Goal: Task Accomplishment & Management: Manage account settings

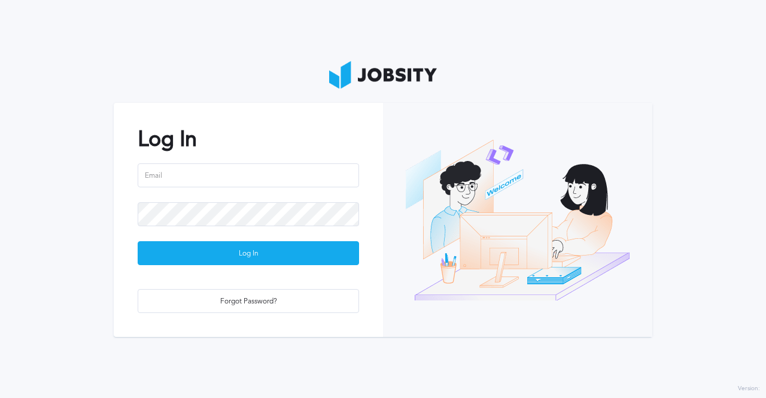
click at [109, 136] on section "Log In Log In Forgot Password?" at bounding box center [383, 199] width 766 height 398
click at [238, 18] on section "Log In Log In Forgot Password?" at bounding box center [383, 199] width 766 height 398
click at [233, 75] on section "Log In Log In Forgot Password?" at bounding box center [383, 199] width 766 height 398
click at [228, 275] on div "Log In Log In Forgot Password?" at bounding box center [248, 220] width 269 height 234
click at [223, 310] on div "Forgot Password?" at bounding box center [248, 302] width 220 height 24
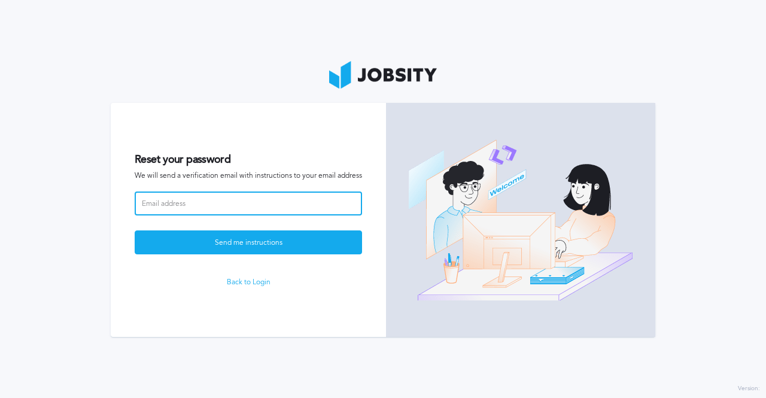
click at [204, 200] on input at bounding box center [249, 204] width 228 height 24
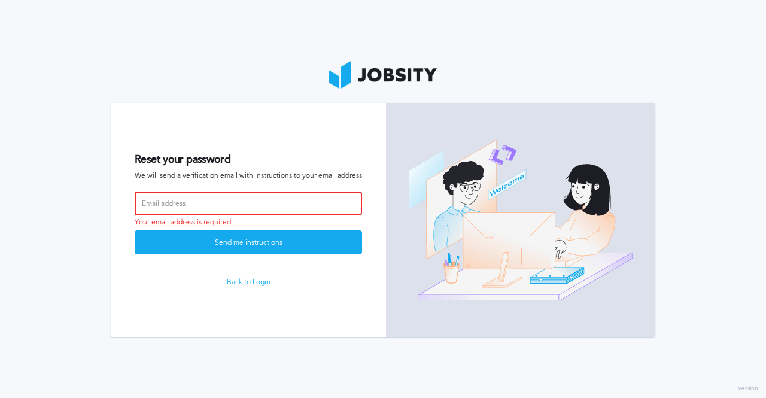
click at [225, 199] on input at bounding box center [249, 204] width 228 height 24
paste input "[PERSON_NAME][EMAIL_ADDRESS][DOMAIN_NAME]"
type input "[PERSON_NAME][EMAIL_ADDRESS][DOMAIN_NAME]"
click at [135, 230] on button "Send me instructions" at bounding box center [249, 242] width 228 height 24
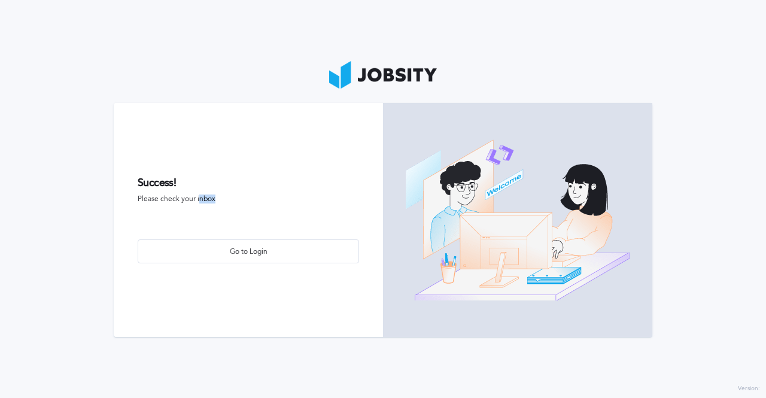
drag, startPoint x: 199, startPoint y: 210, endPoint x: 280, endPoint y: 210, distance: 81.4
click at [280, 210] on form "Success! Please check your inbox Go to Login" at bounding box center [248, 220] width 269 height 234
click at [275, 199] on span "Please check your inbox" at bounding box center [249, 199] width 222 height 8
click at [241, 250] on div "Go to Login" at bounding box center [248, 252] width 220 height 24
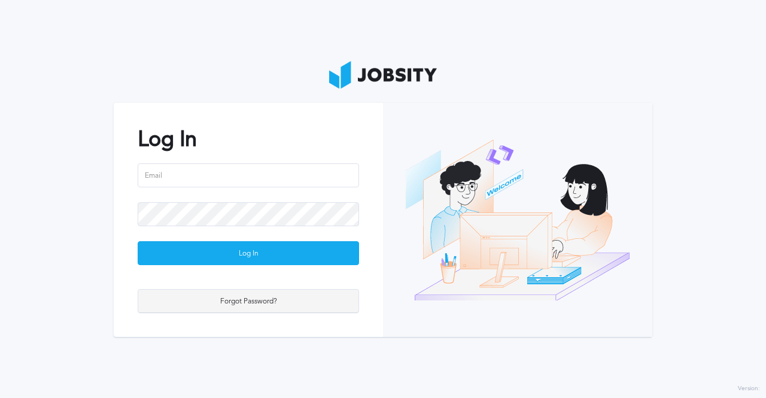
click at [265, 302] on div "Forgot Password?" at bounding box center [248, 302] width 220 height 24
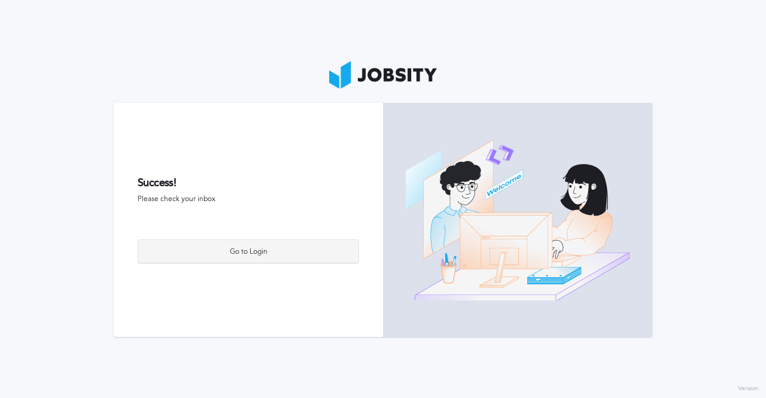
click at [243, 252] on div "Go to Login" at bounding box center [248, 252] width 220 height 24
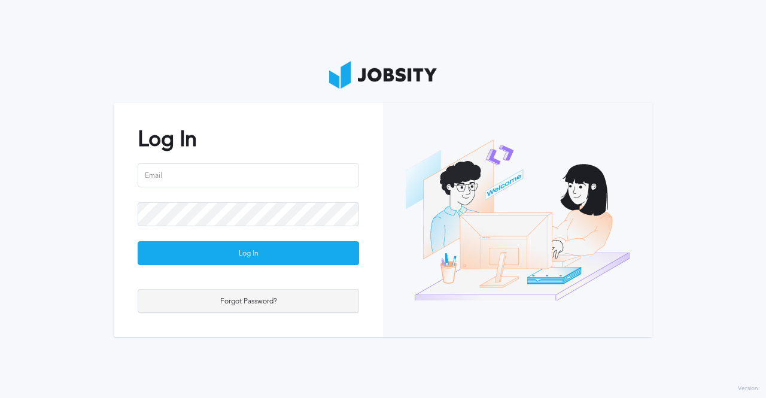
click at [247, 308] on div "Forgot Password?" at bounding box center [248, 302] width 220 height 24
